Goal: Information Seeking & Learning: Learn about a topic

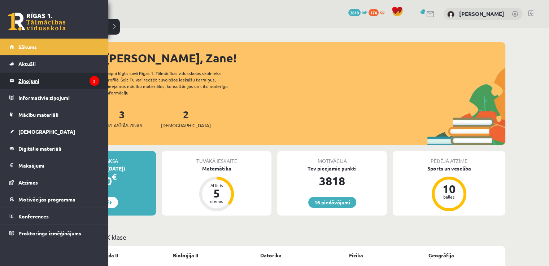
click at [41, 76] on legend "Ziņojumi 3" at bounding box center [58, 81] width 81 height 17
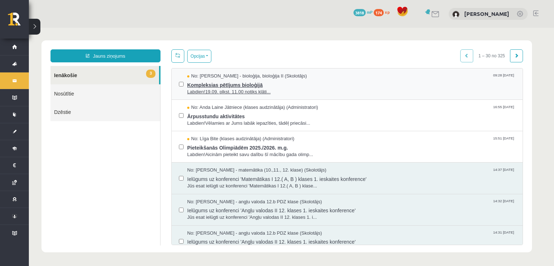
click at [238, 86] on span "Kompleksias pētījums bioloģijā" at bounding box center [351, 84] width 328 height 9
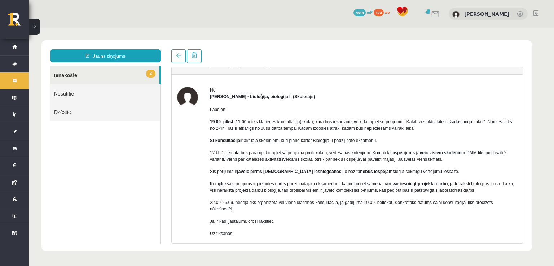
scroll to position [54, 0]
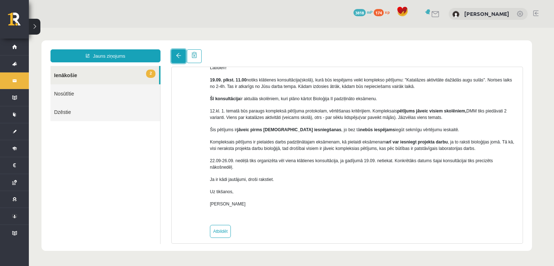
click at [179, 54] on span at bounding box center [178, 55] width 5 height 5
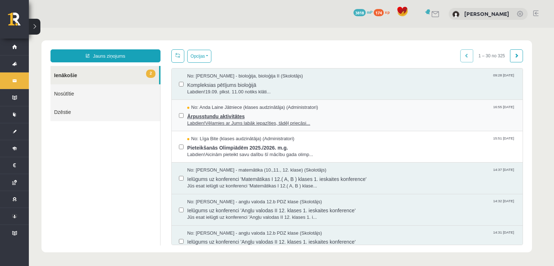
scroll to position [0, 0]
click at [223, 113] on span "Ārpusstundu aktivitātes" at bounding box center [351, 115] width 328 height 9
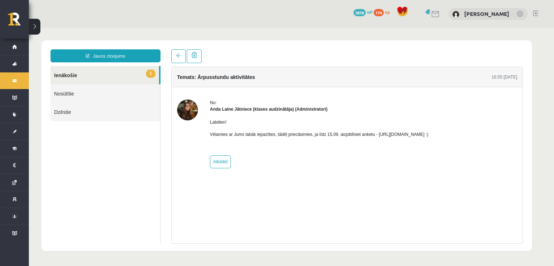
drag, startPoint x: 374, startPoint y: 135, endPoint x: 452, endPoint y: 132, distance: 78.0
click at [429, 132] on p "Vēlamies ar Jums labāk iepazīties, tādēļ priecāsimies, ja līdz 15.09. aizpildīs…" at bounding box center [319, 134] width 219 height 6
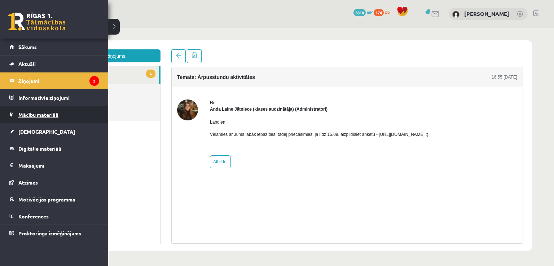
click at [58, 111] on link "Mācību materiāli" at bounding box center [54, 114] width 90 height 17
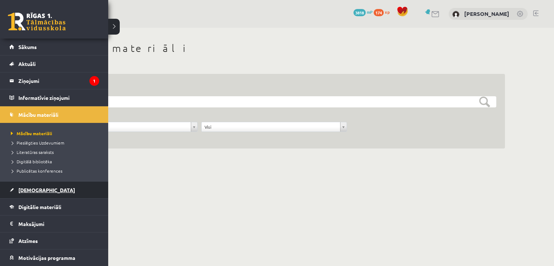
click at [33, 189] on span "[DEMOGRAPHIC_DATA]" at bounding box center [46, 190] width 57 height 6
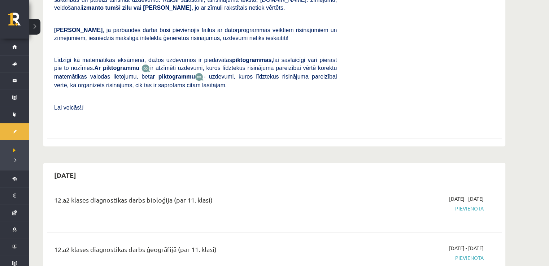
scroll to position [327, 0]
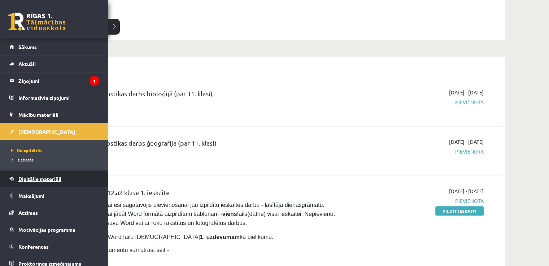
click at [66, 181] on link "Digitālie materiāli" at bounding box center [54, 179] width 90 height 17
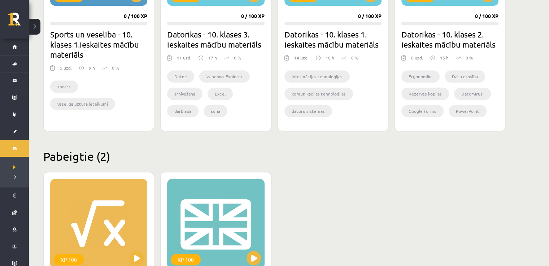
scroll to position [561, 0]
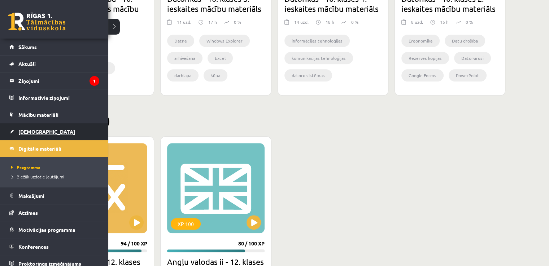
click at [10, 133] on link "[DEMOGRAPHIC_DATA]" at bounding box center [54, 131] width 90 height 17
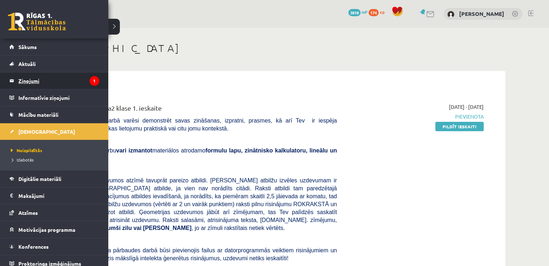
click at [34, 78] on legend "Ziņojumi 1" at bounding box center [58, 81] width 81 height 17
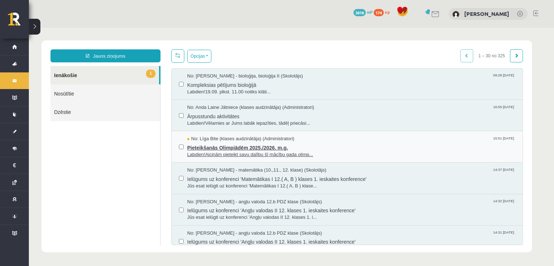
click at [207, 152] on span "Labdien!Aicinām pieteikt savu dalību šī mācību gada olimp..." at bounding box center [351, 155] width 328 height 7
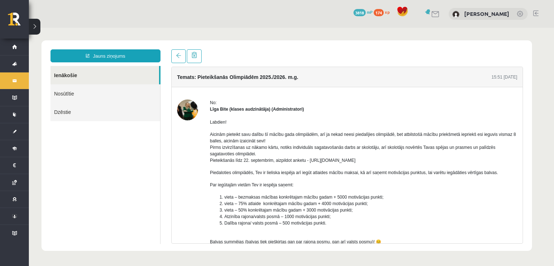
drag, startPoint x: 516, startPoint y: 125, endPoint x: 517, endPoint y: 136, distance: 10.5
click at [517, 136] on div "No: [PERSON_NAME] (klases audzinātāja) (Administratori) Labdien! Aicinām pietei…" at bounding box center [347, 207] width 351 height 214
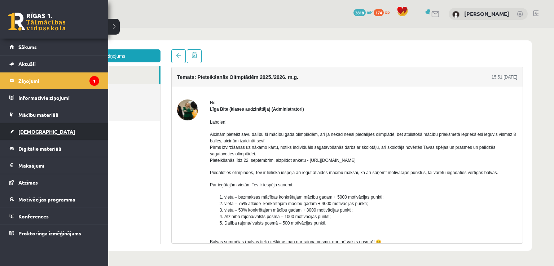
click at [34, 131] on span "[DEMOGRAPHIC_DATA]" at bounding box center [46, 131] width 57 height 6
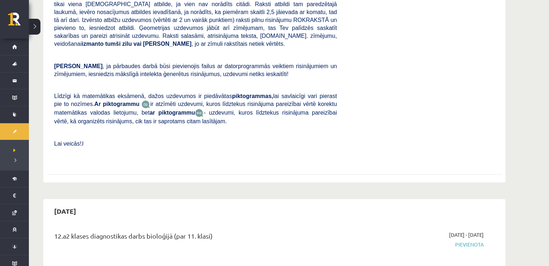
scroll to position [196, 0]
